Goal: Task Accomplishment & Management: Manage account settings

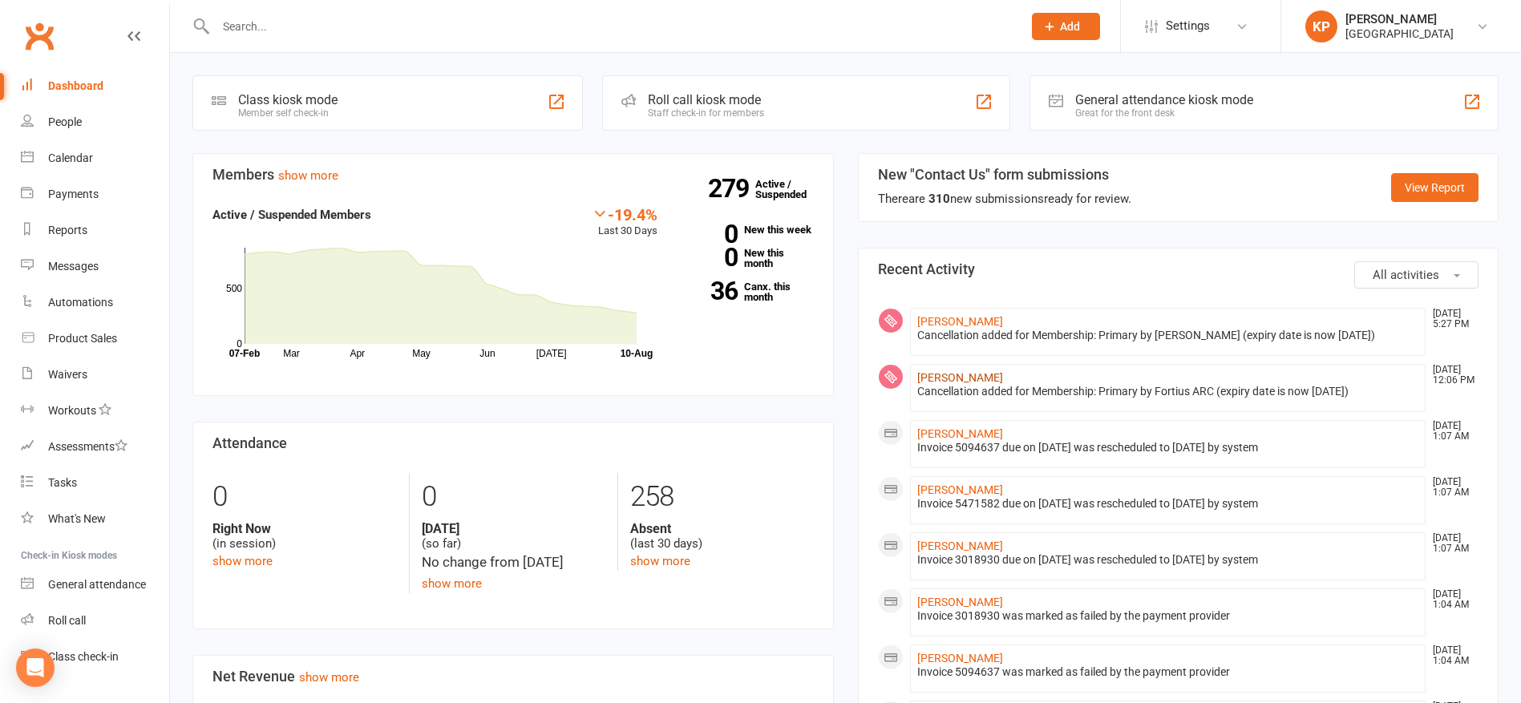
click at [953, 375] on link "[PERSON_NAME]" at bounding box center [960, 377] width 86 height 13
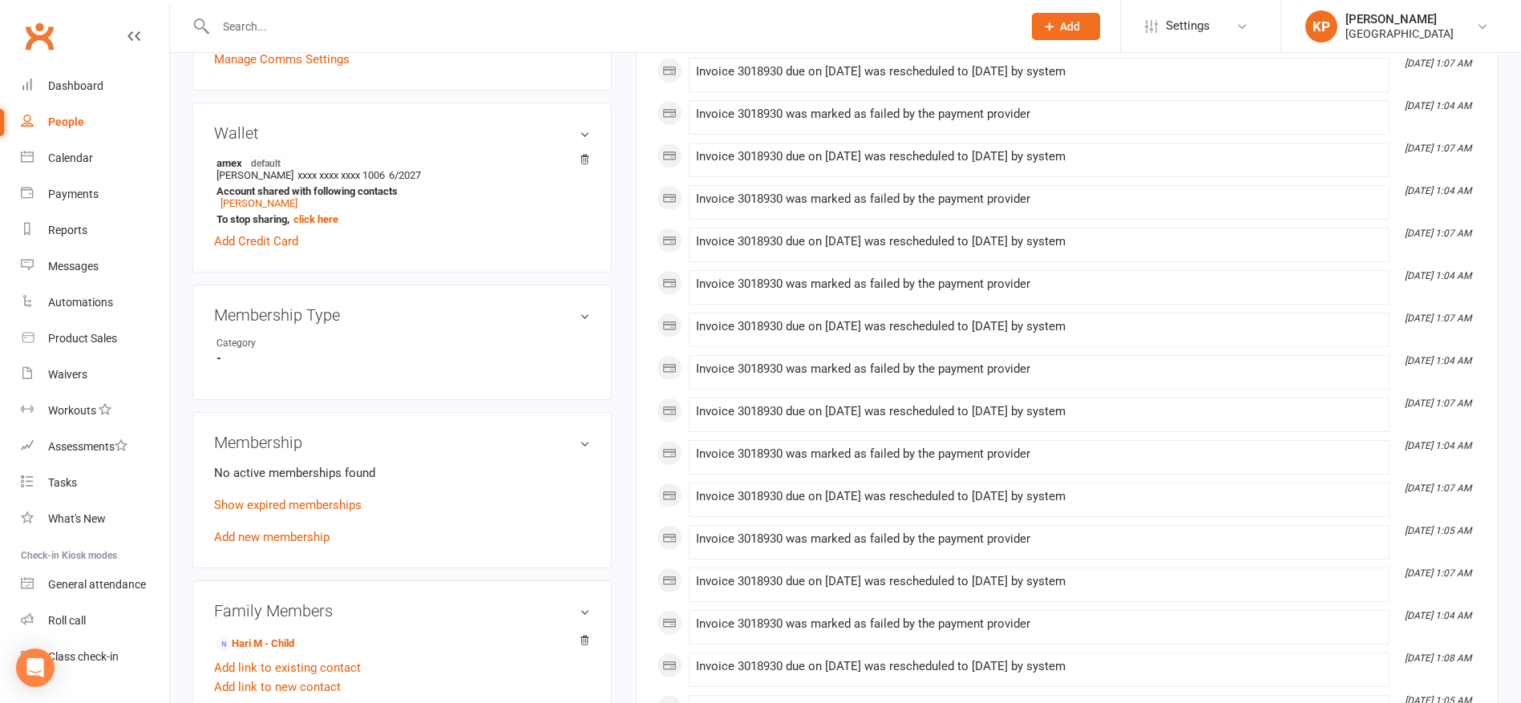
scroll to position [401, 0]
click at [355, 509] on link "Show expired memberships" at bounding box center [287, 506] width 147 height 14
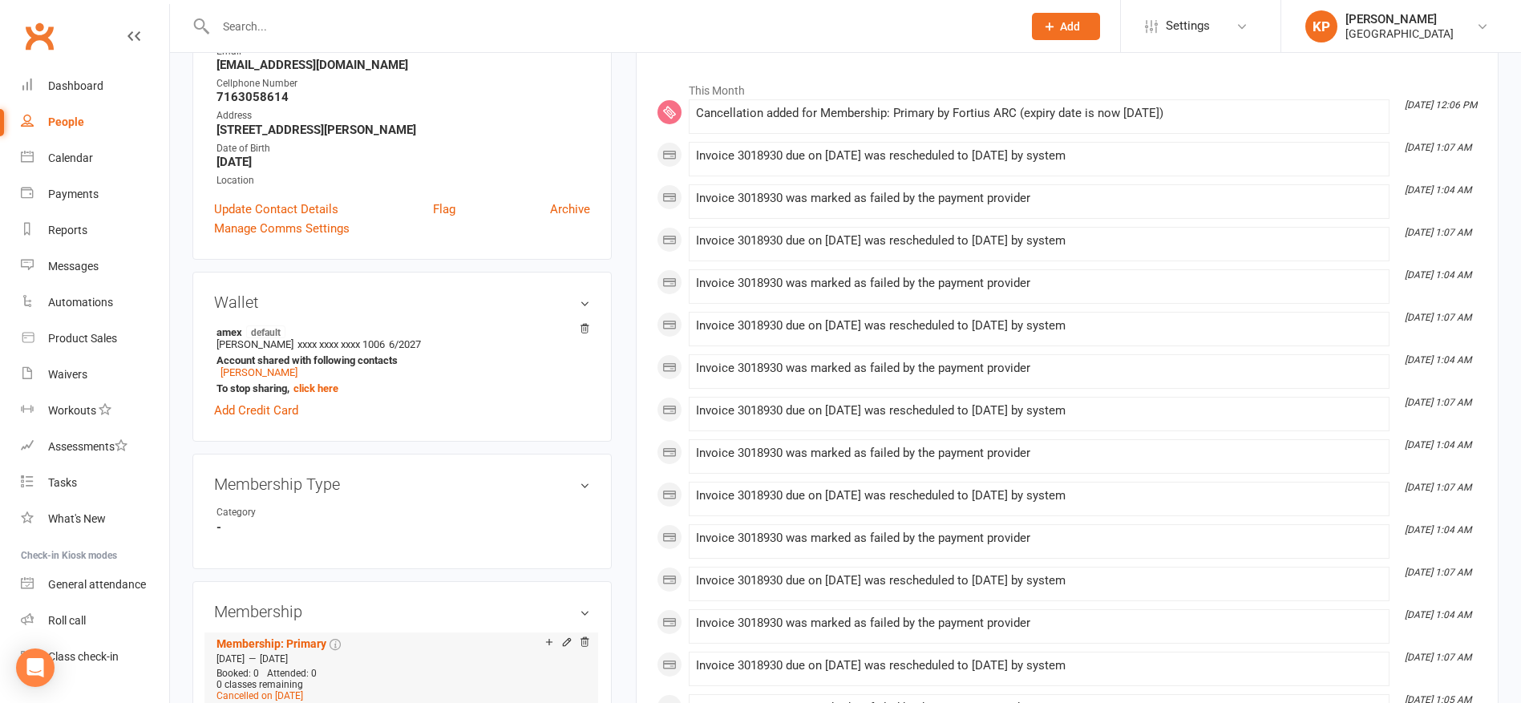
scroll to position [0, 0]
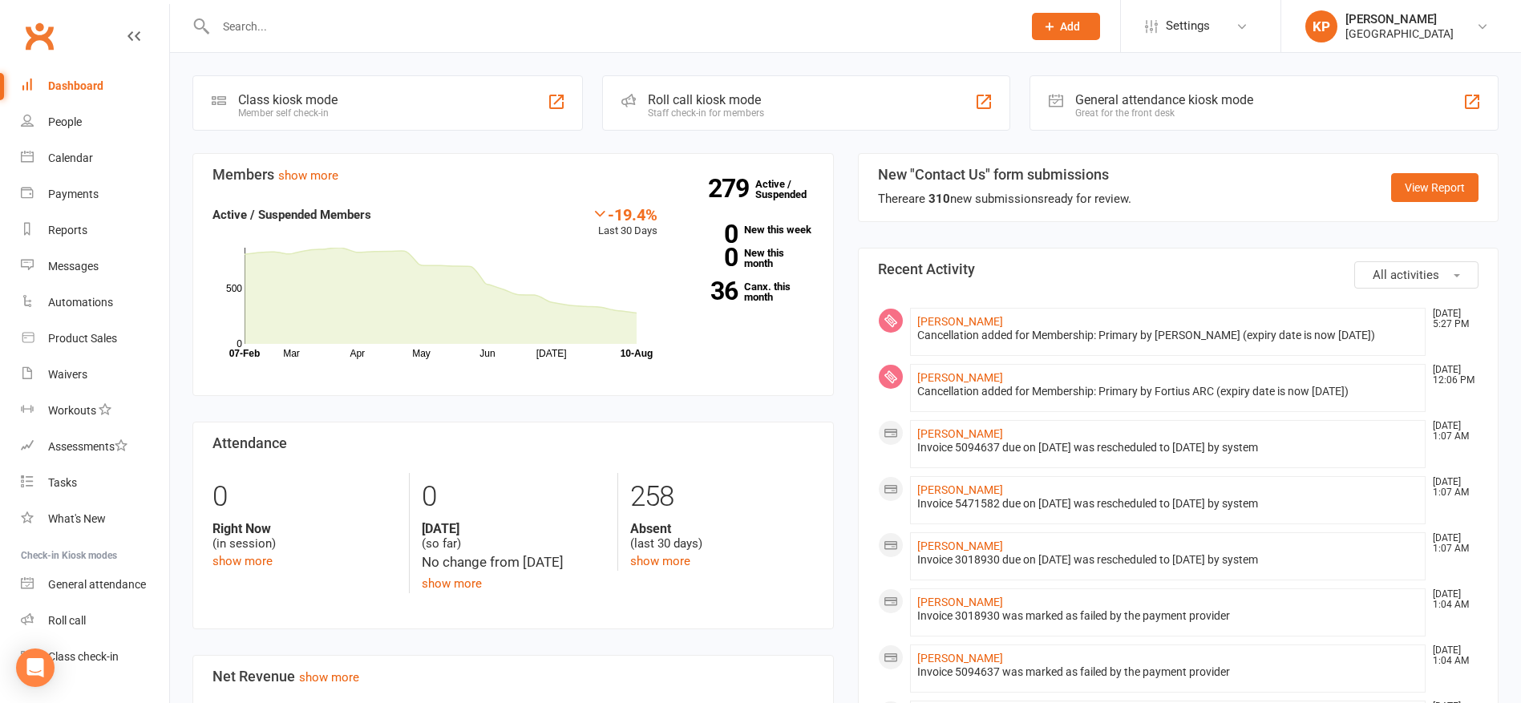
click at [278, 28] on input "text" at bounding box center [611, 26] width 800 height 22
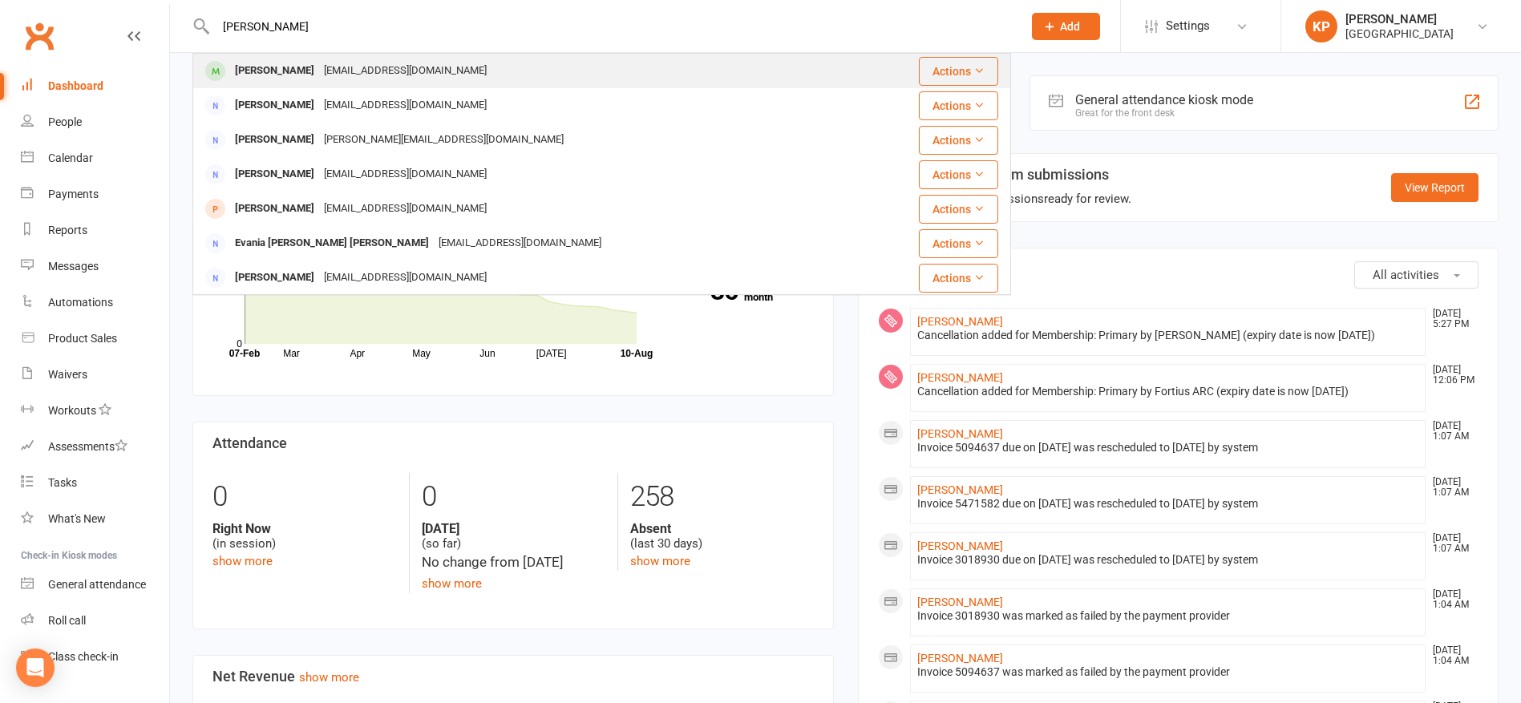
type input "[PERSON_NAME]"
click at [319, 69] on div "[EMAIL_ADDRESS][DOMAIN_NAME]" at bounding box center [405, 70] width 172 height 23
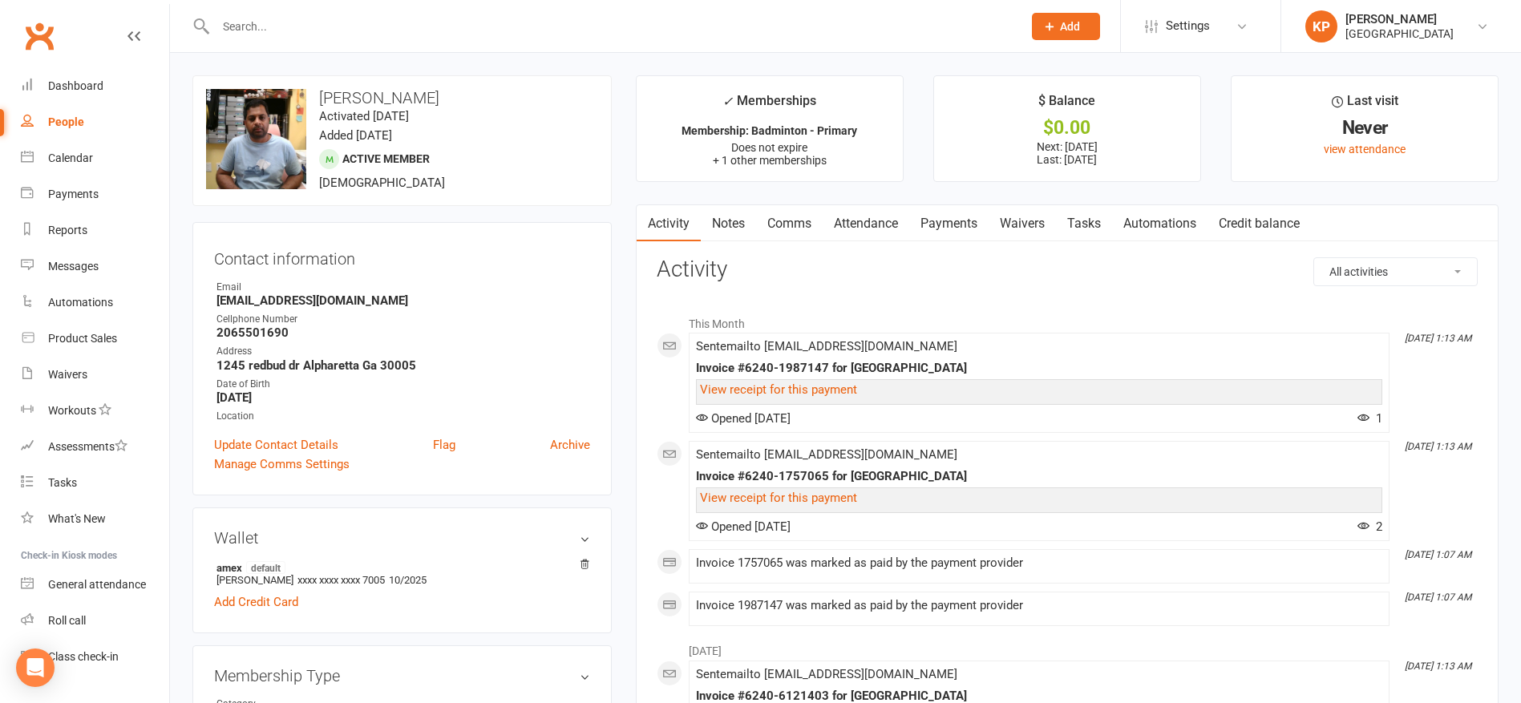
click at [956, 226] on link "Payments" at bounding box center [948, 223] width 79 height 37
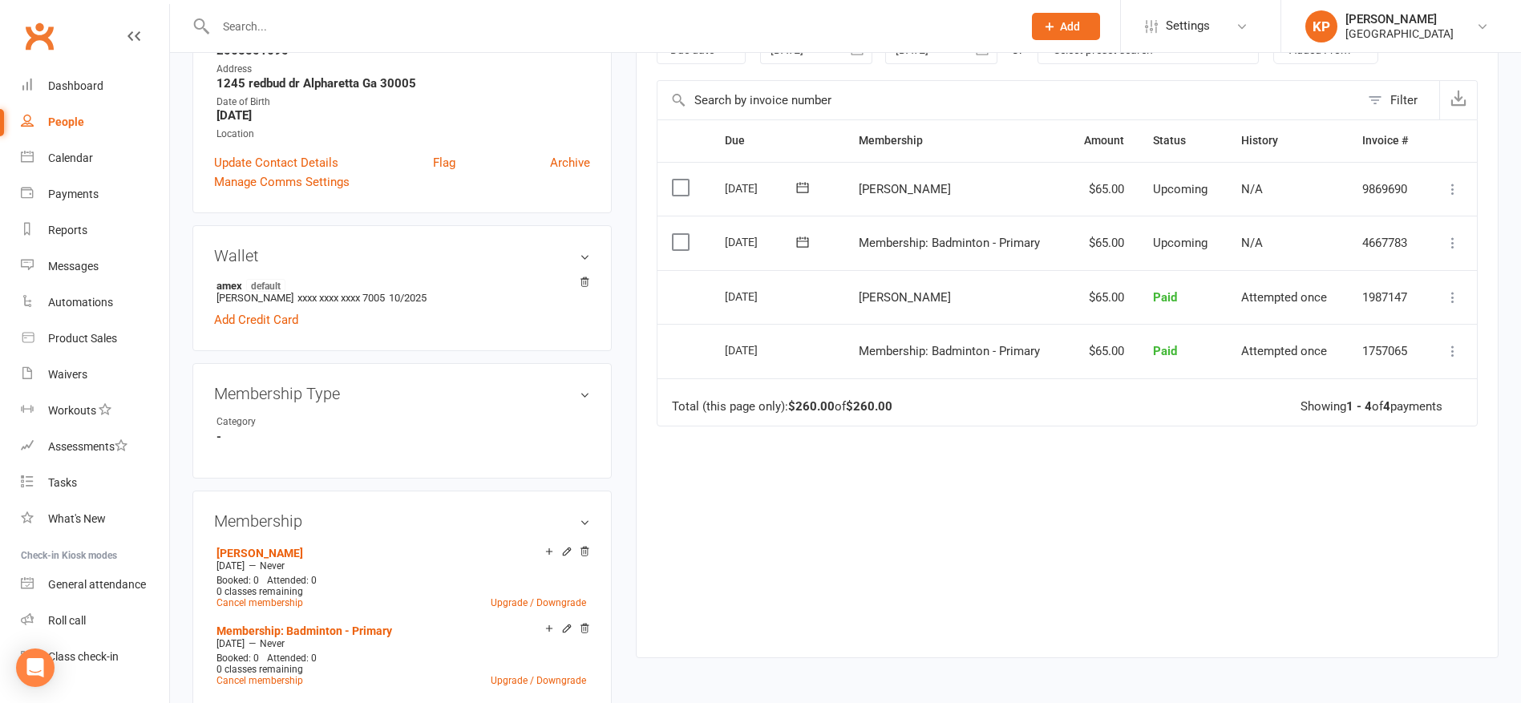
scroll to position [321, 0]
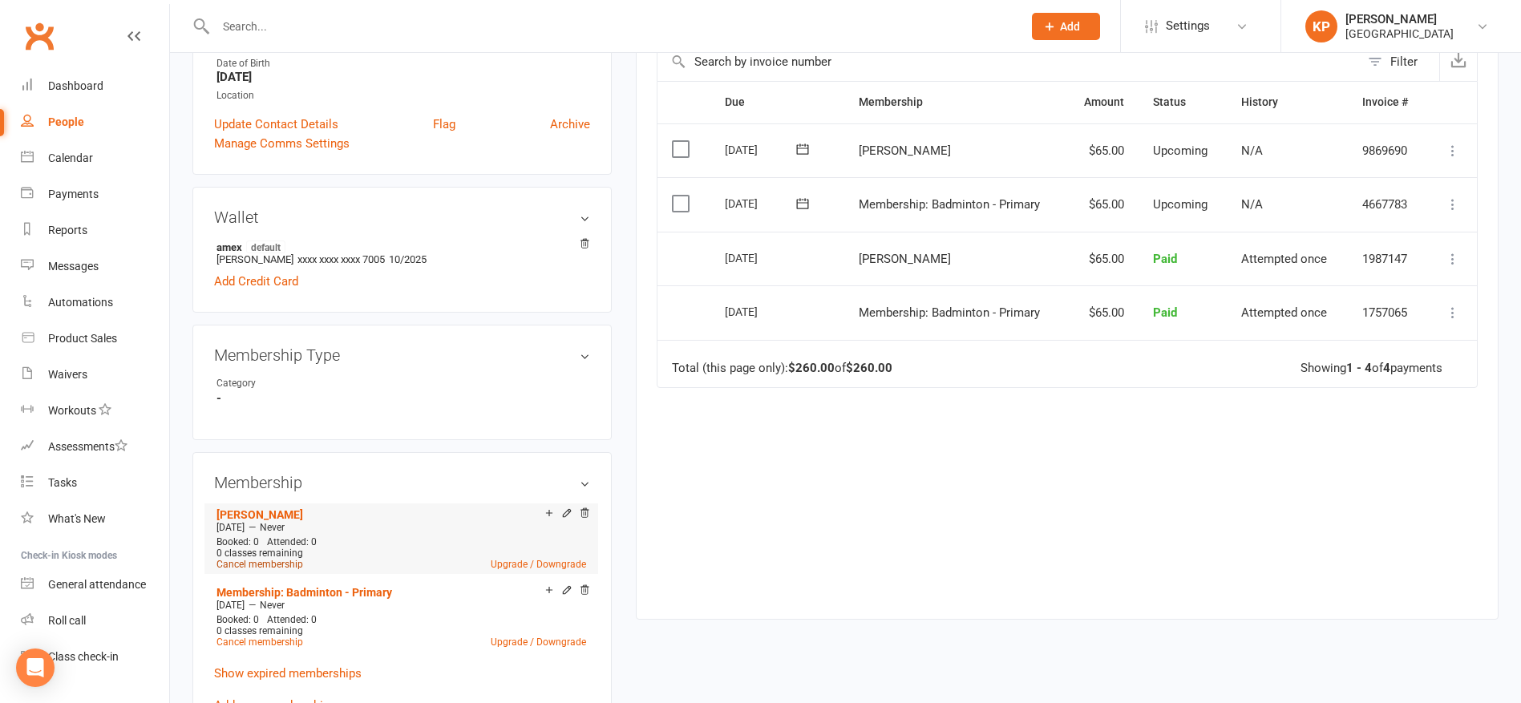
click at [293, 559] on link "Cancel membership" at bounding box center [259, 564] width 87 height 11
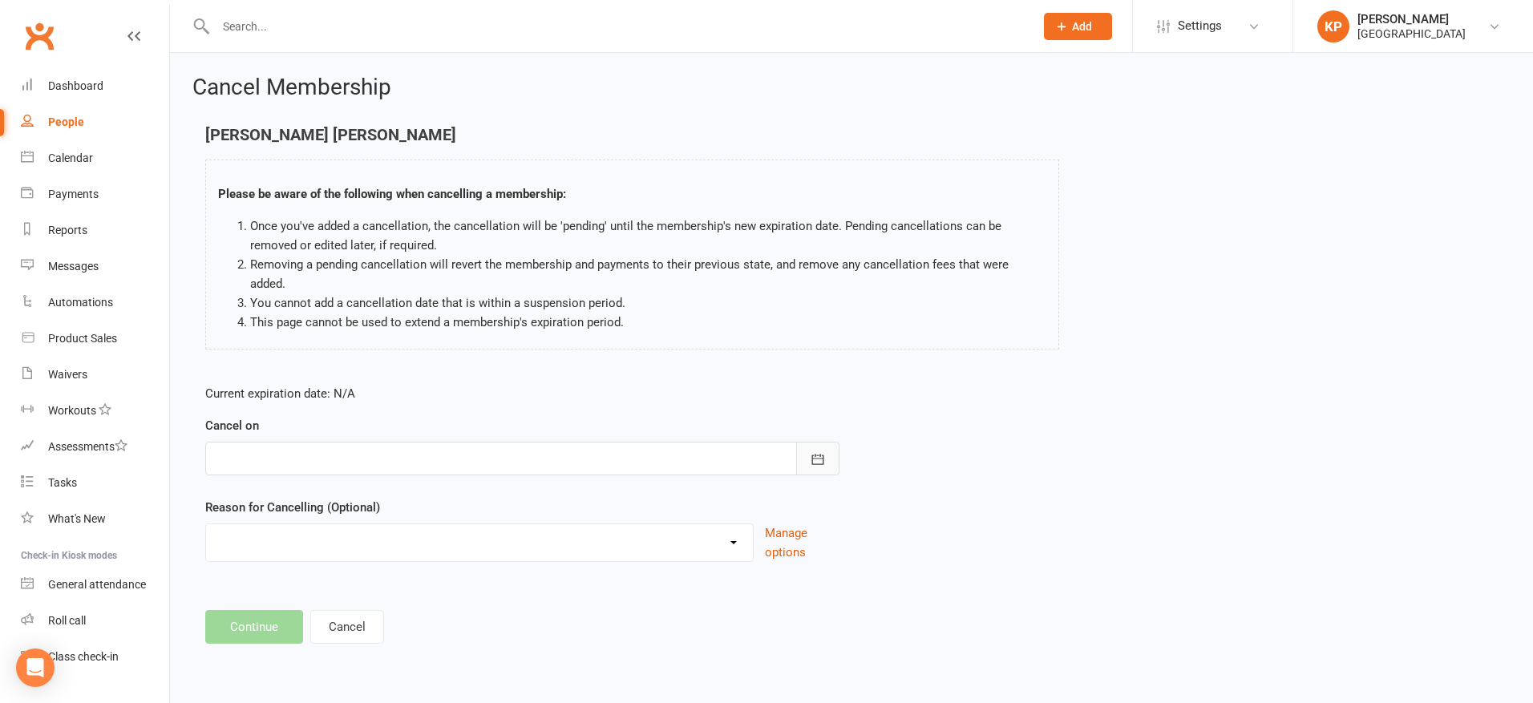
click at [825, 451] on icon "button" at bounding box center [818, 459] width 16 height 16
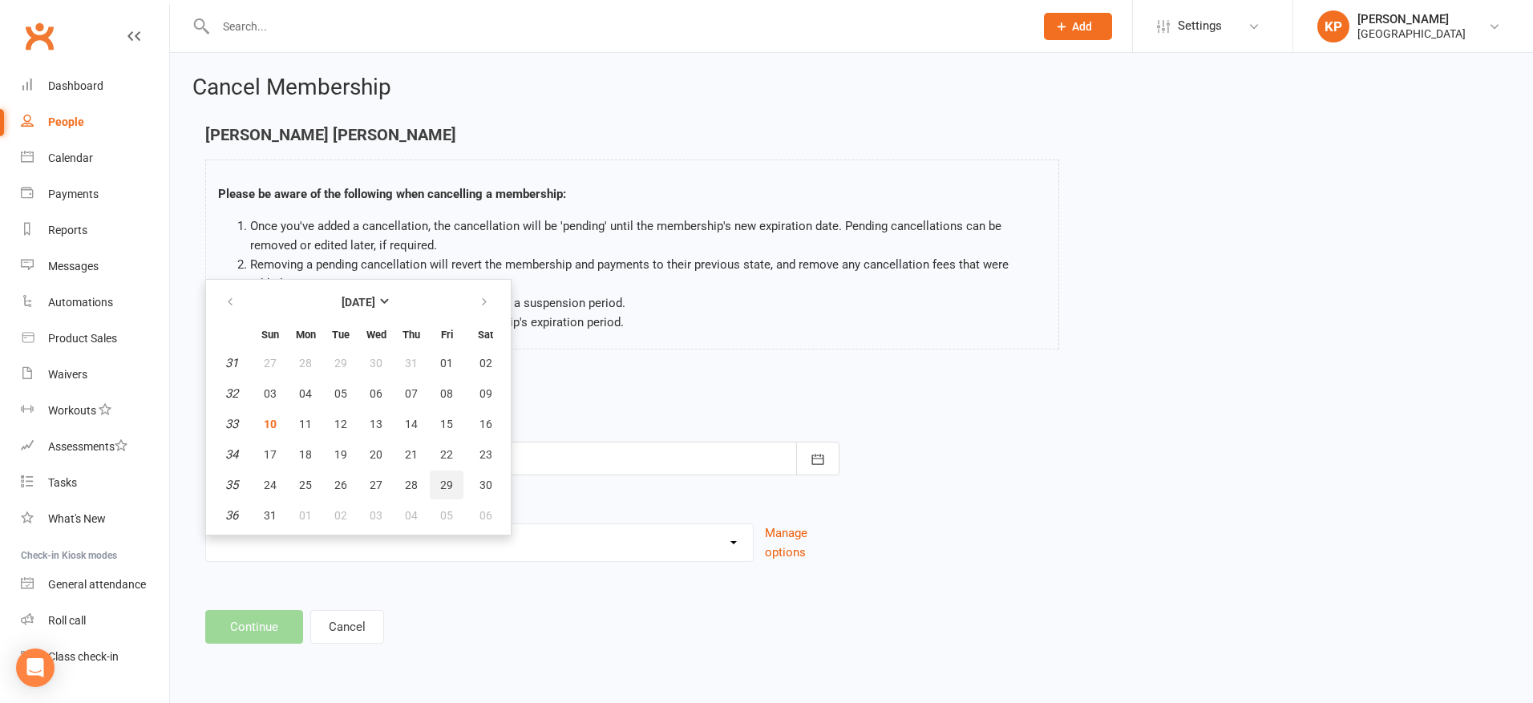
click at [450, 479] on span "29" at bounding box center [446, 485] width 13 height 13
type input "[DATE]"
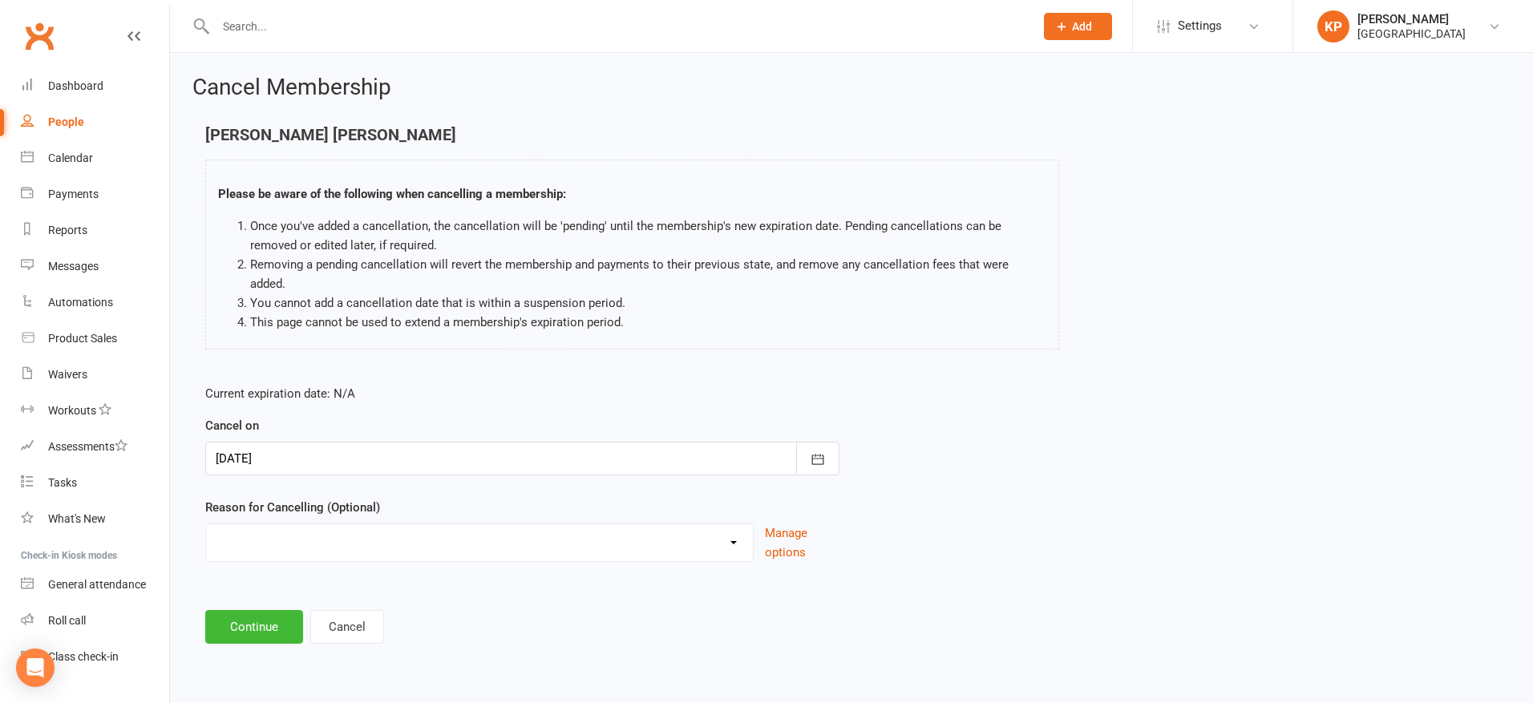
click at [450, 524] on select "Annual Membership - No longer available after [DATE] Coach Requested to cancel …" at bounding box center [479, 540] width 547 height 32
select select "6"
click at [206, 524] on select "Annual Membership - No longer available after [DATE] Coach Requested to cancel …" at bounding box center [479, 540] width 547 height 32
click at [259, 610] on button "Continue" at bounding box center [254, 627] width 98 height 34
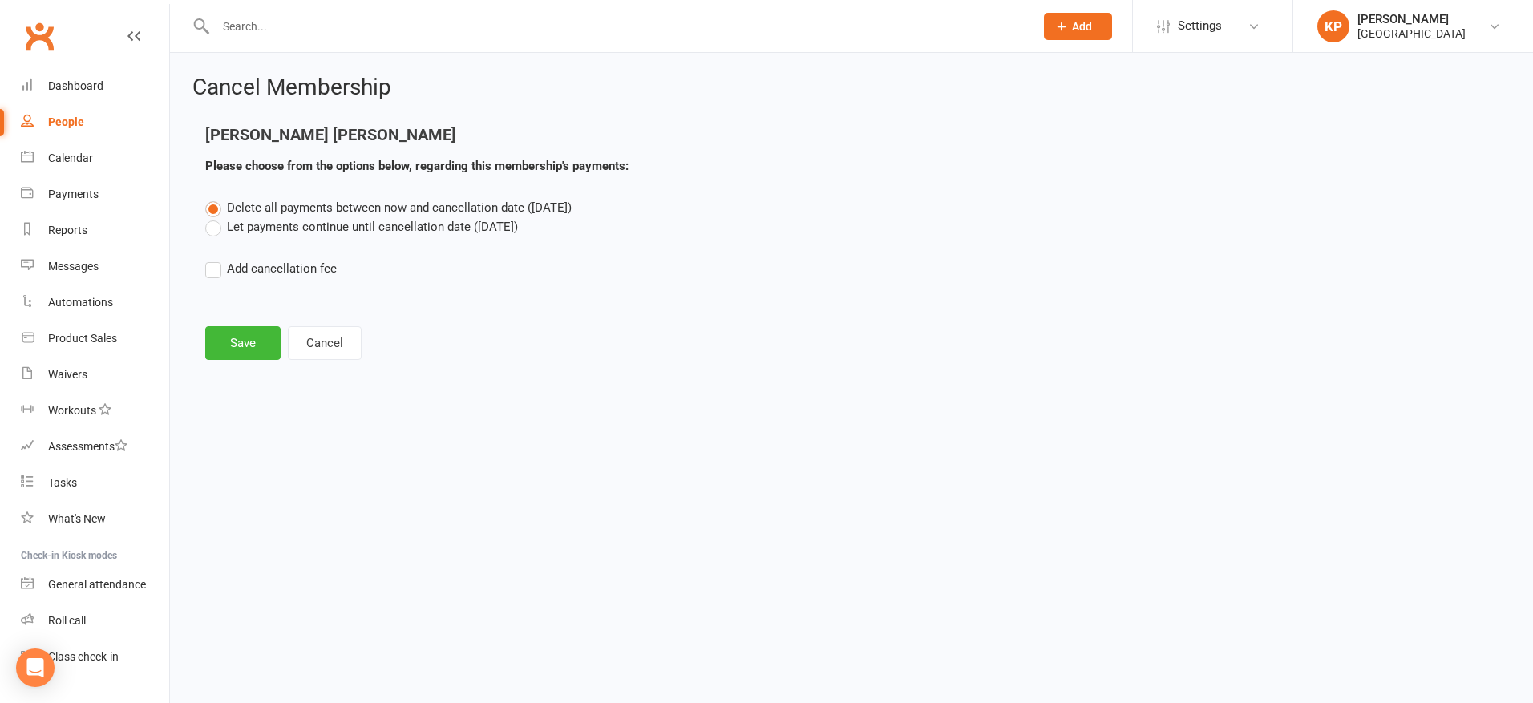
click at [282, 231] on label "Let payments continue until cancellation date ([DATE])" at bounding box center [361, 226] width 313 height 19
click at [216, 217] on input "Let payments continue until cancellation date ([DATE])" at bounding box center [210, 217] width 10 height 0
click at [262, 341] on button "Save" at bounding box center [242, 343] width 75 height 34
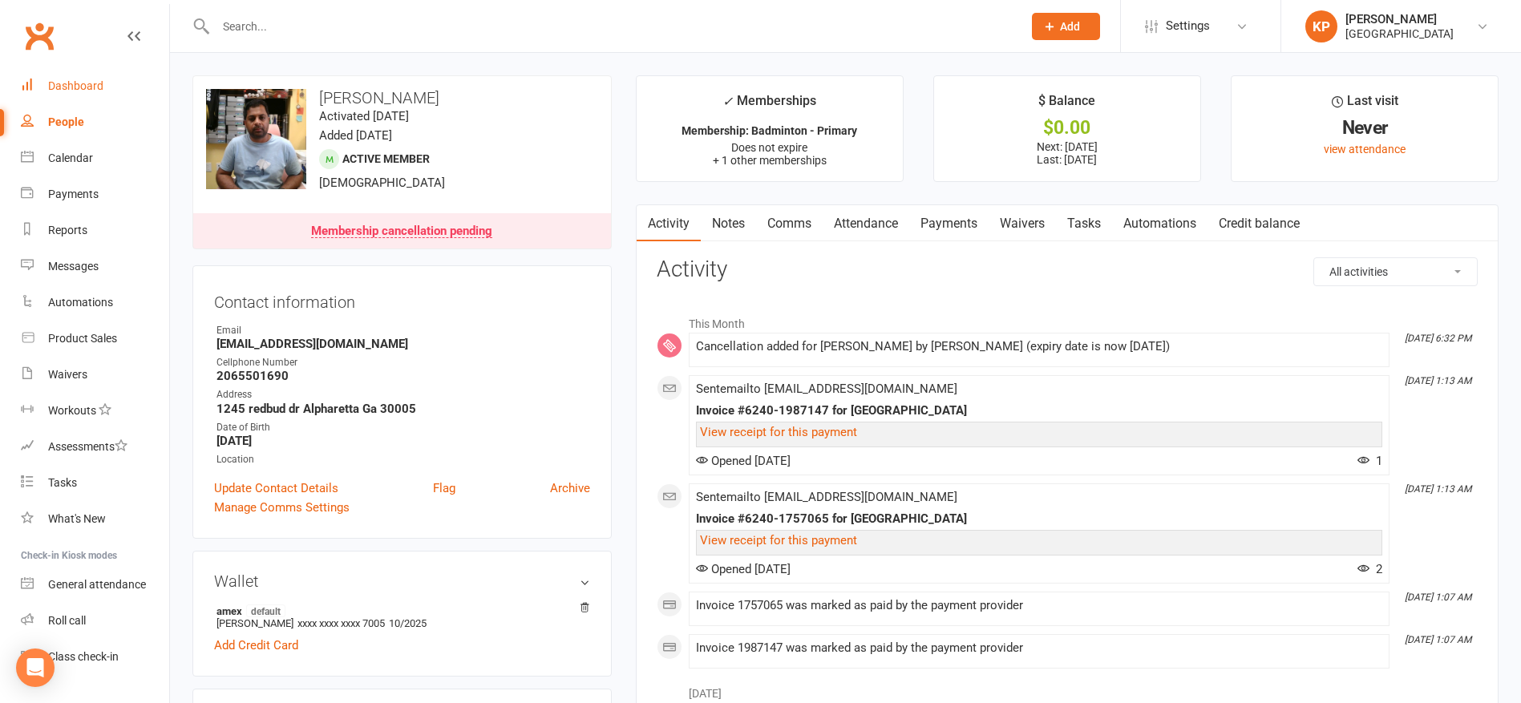
click at [72, 77] on link "Dashboard" at bounding box center [95, 86] width 148 height 36
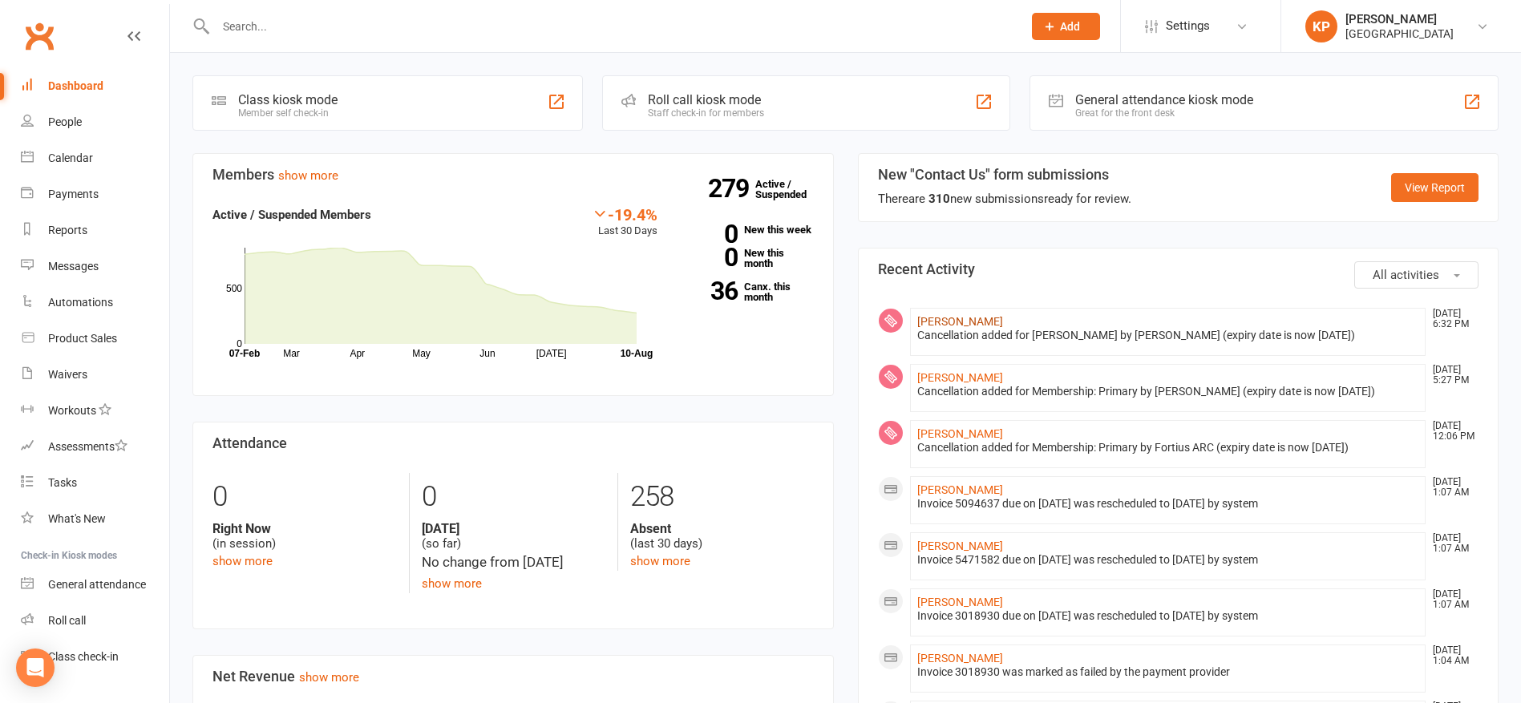
click at [949, 321] on link "[PERSON_NAME]" at bounding box center [960, 321] width 86 height 13
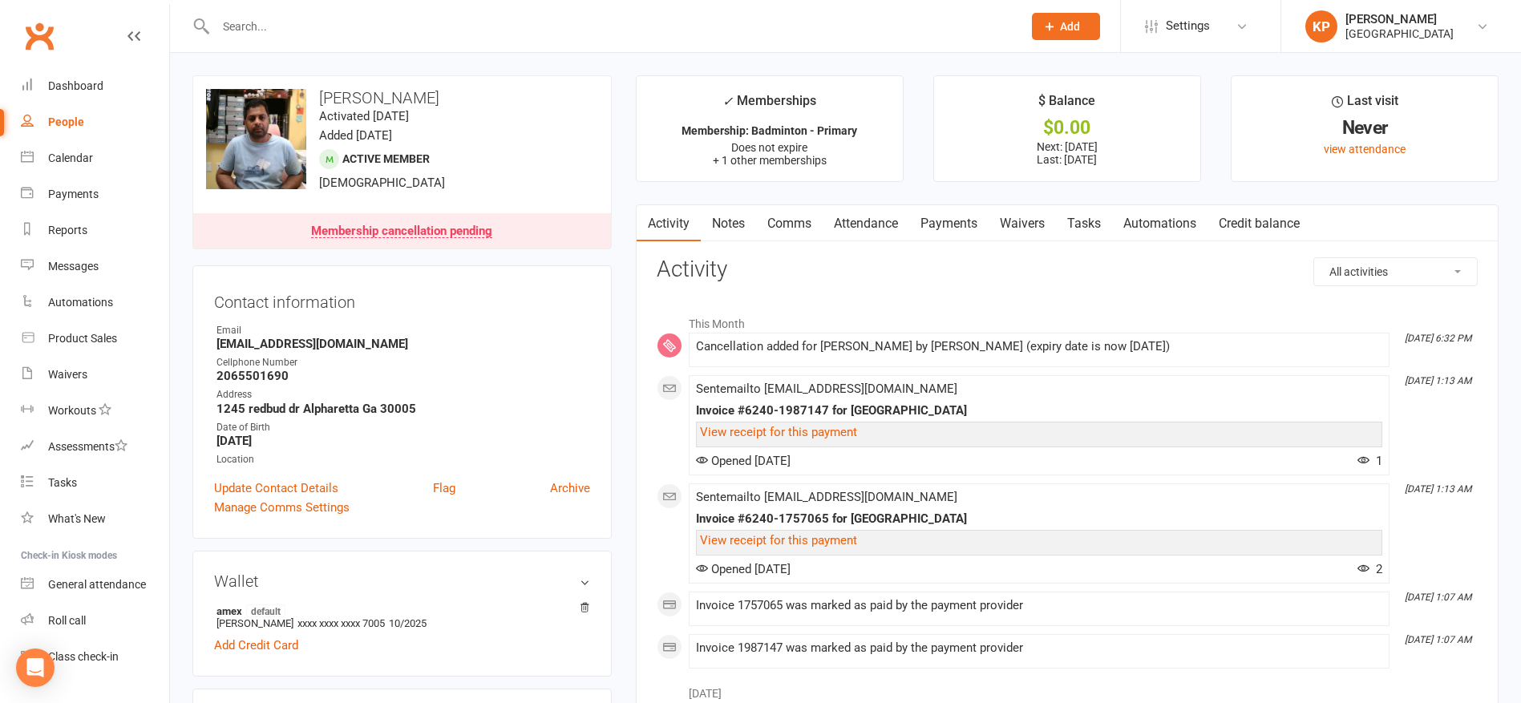
click at [931, 224] on link "Payments" at bounding box center [948, 223] width 79 height 37
